Goal: Check status: Check status

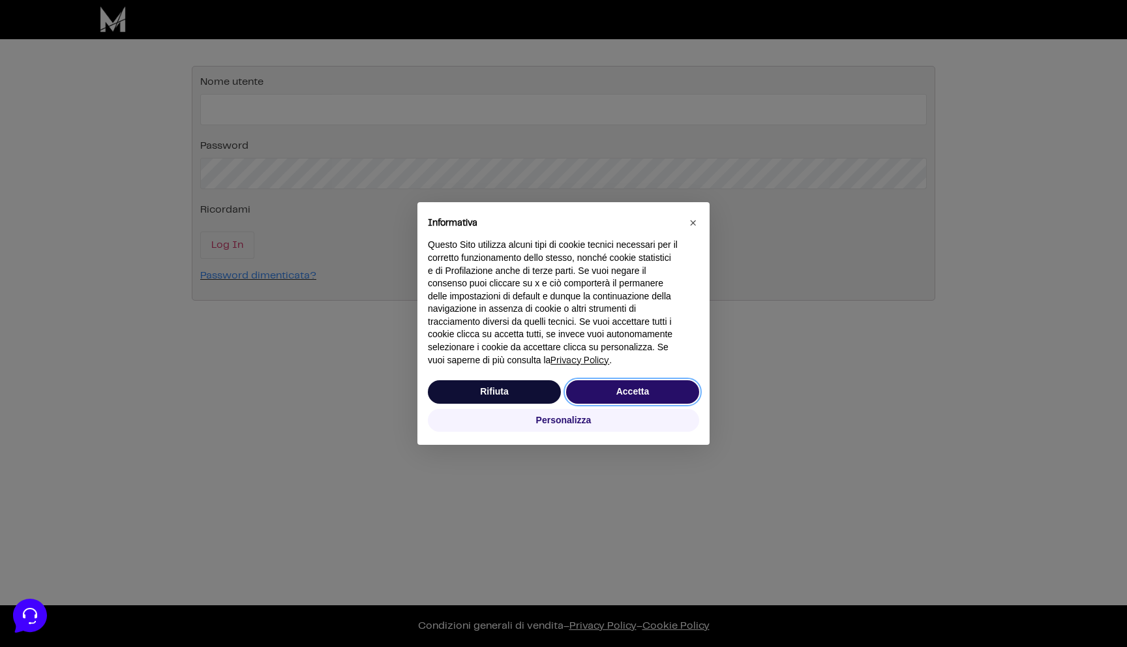
click at [612, 389] on button "Accetta" at bounding box center [632, 391] width 133 height 23
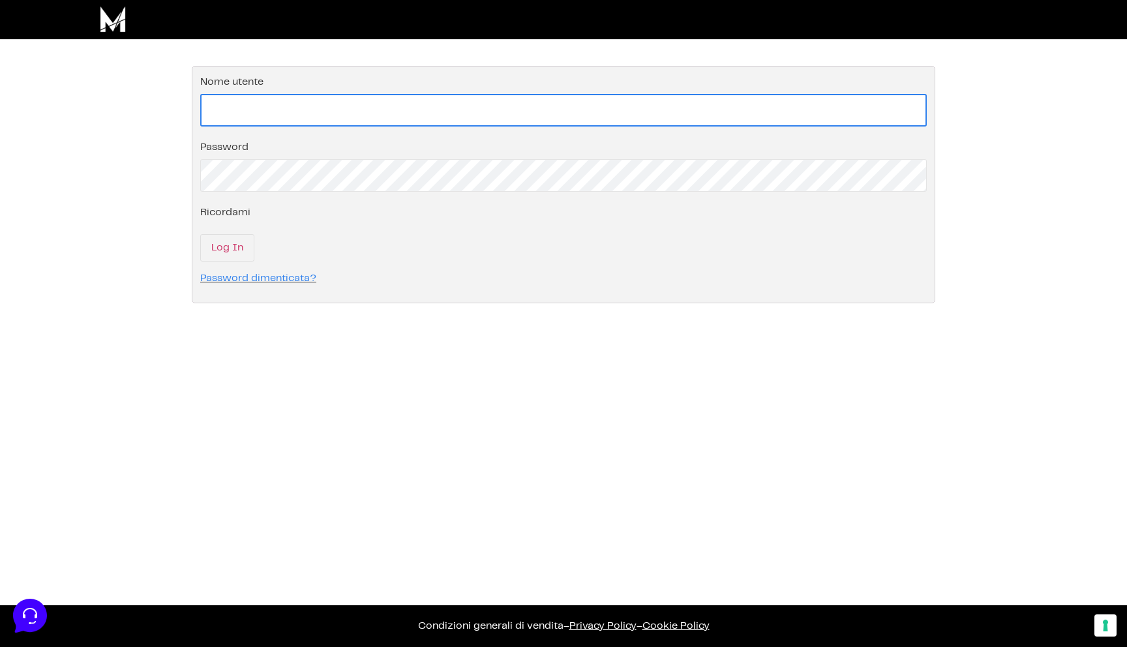
click at [264, 112] on input "Nome utente" at bounding box center [563, 110] width 727 height 33
type input "flori.vieyra@gmail.com"
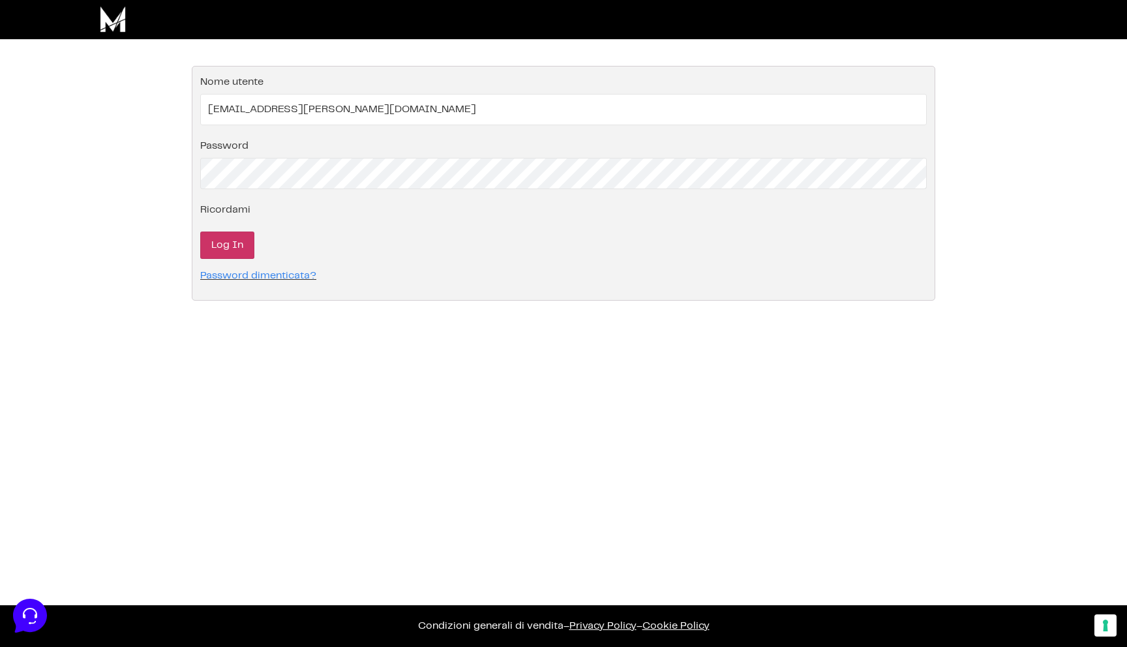
click at [237, 248] on input "Log In" at bounding box center [227, 245] width 54 height 27
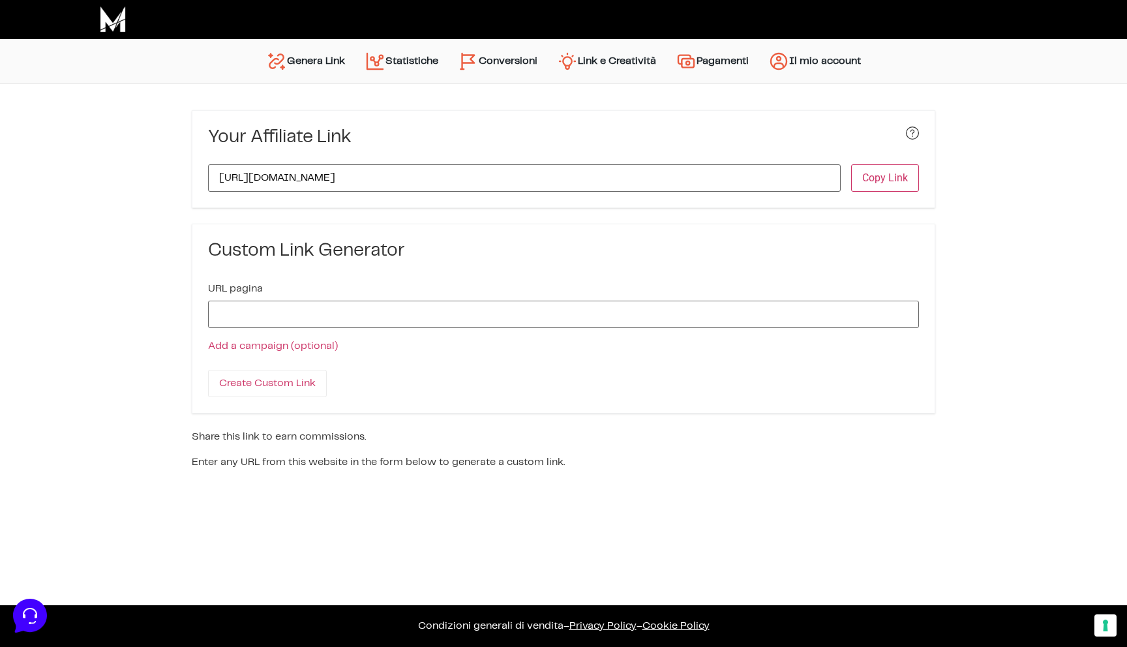
click at [386, 60] on link "Statistiche" at bounding box center [401, 61] width 93 height 31
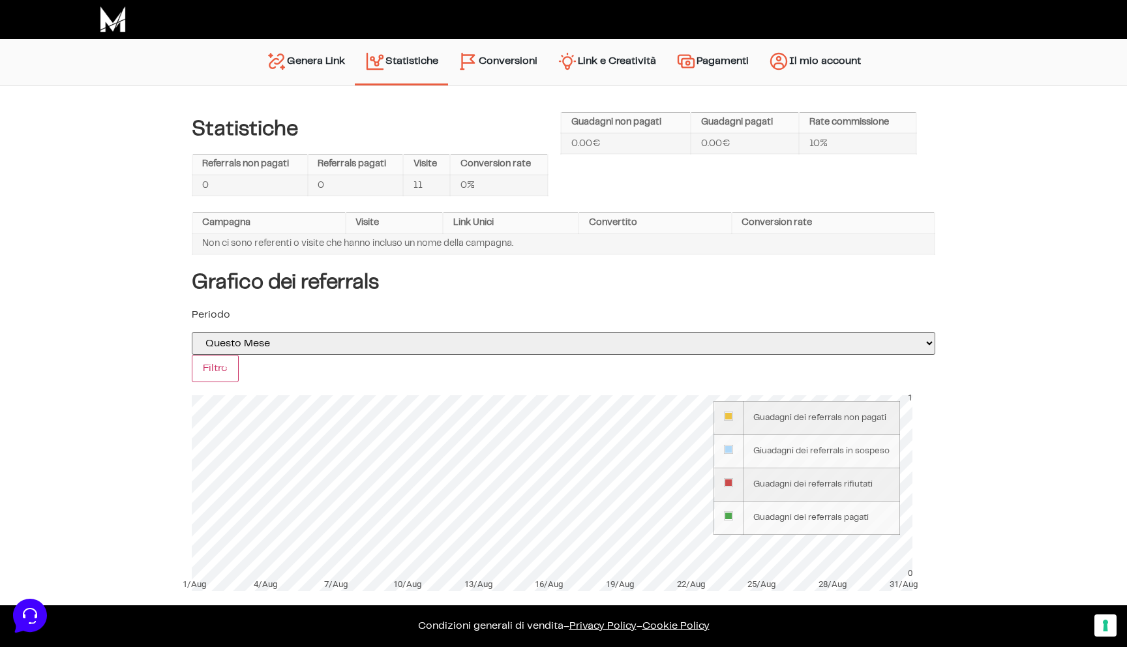
click at [506, 59] on link "Conversioni" at bounding box center [497, 62] width 99 height 33
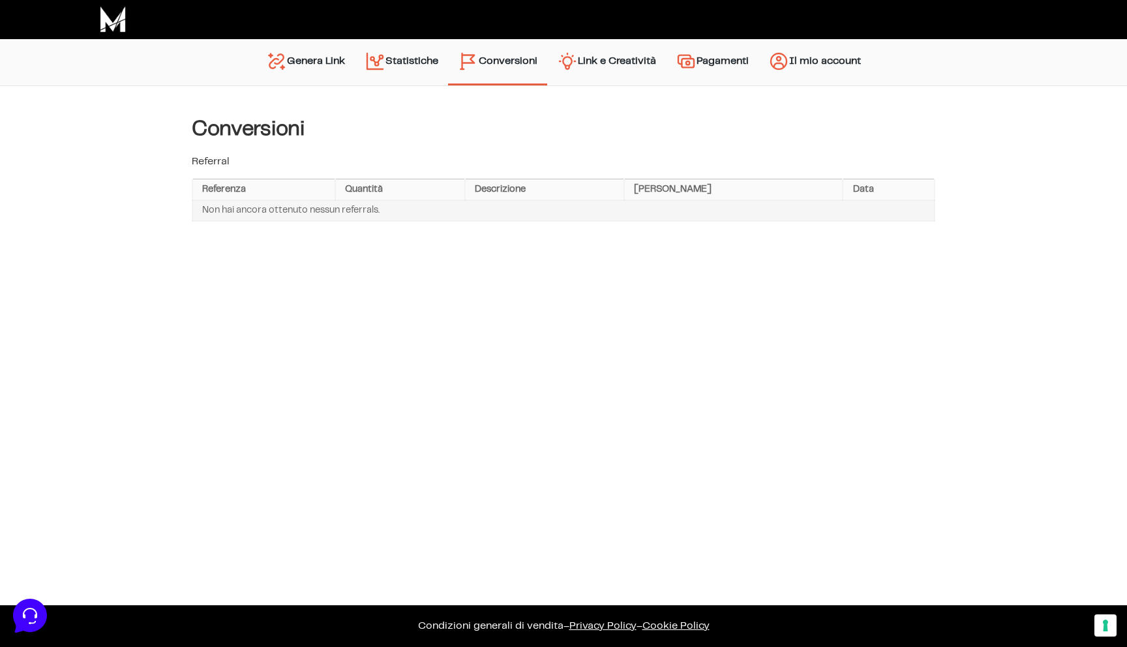
click at [358, 61] on link "Statistiche" at bounding box center [401, 62] width 93 height 33
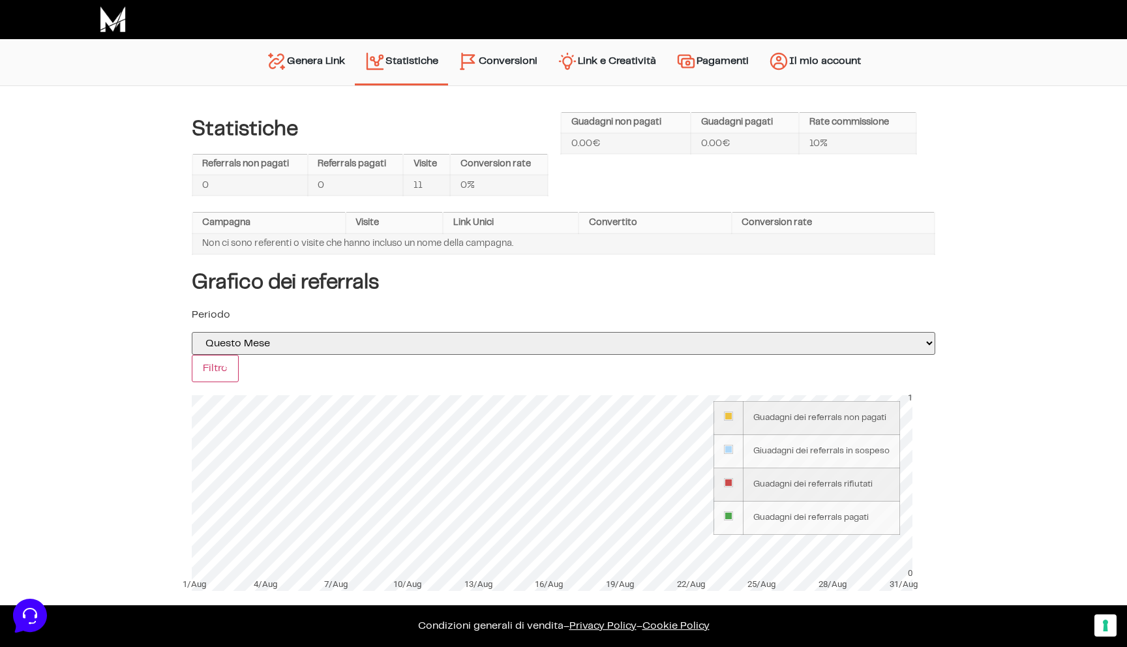
scroll to position [4, 0]
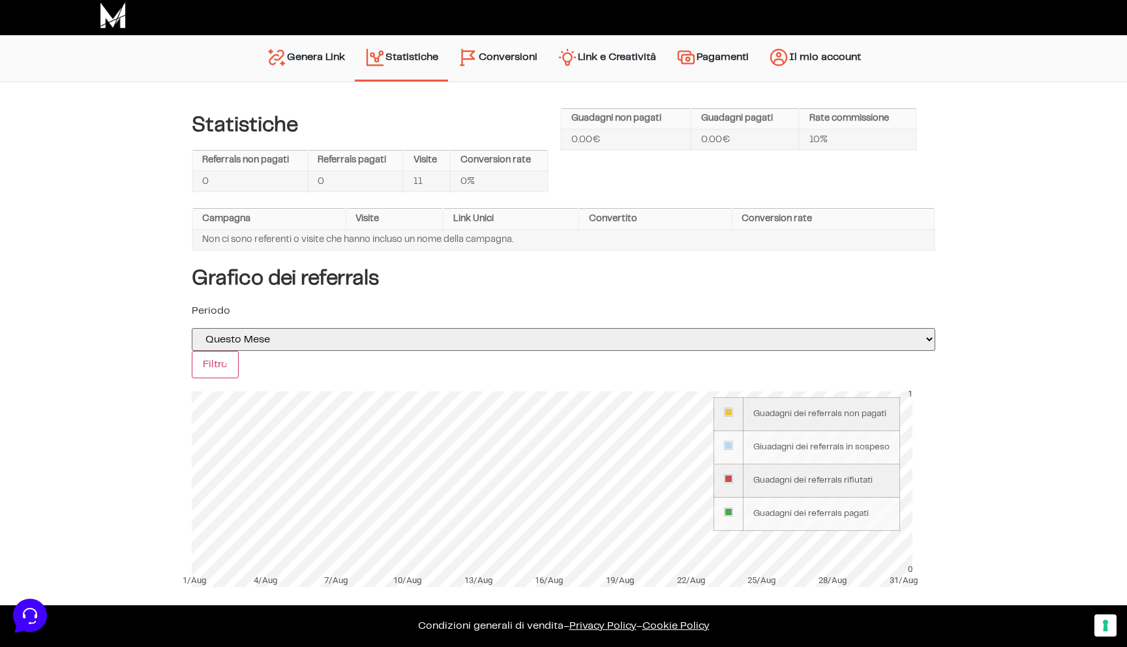
click at [501, 60] on link "Conversioni" at bounding box center [497, 58] width 99 height 33
